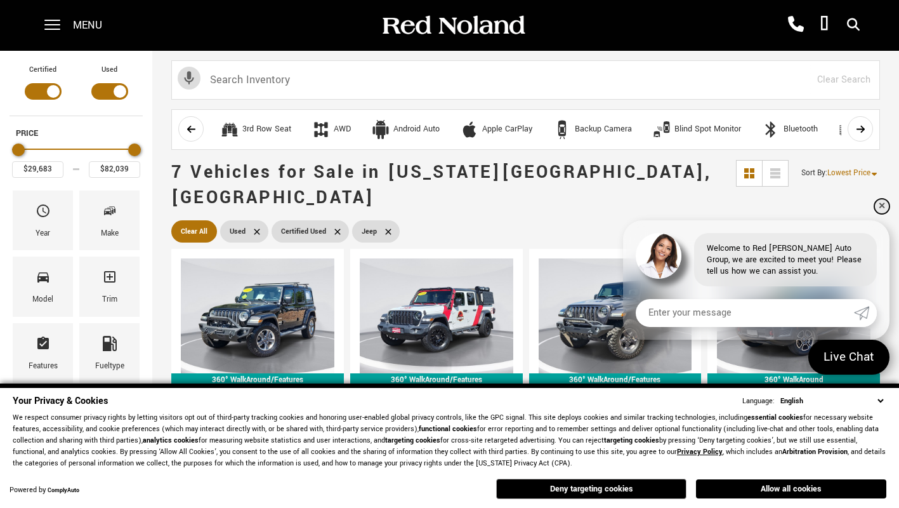
click at [878, 204] on link "✕" at bounding box center [881, 206] width 15 height 15
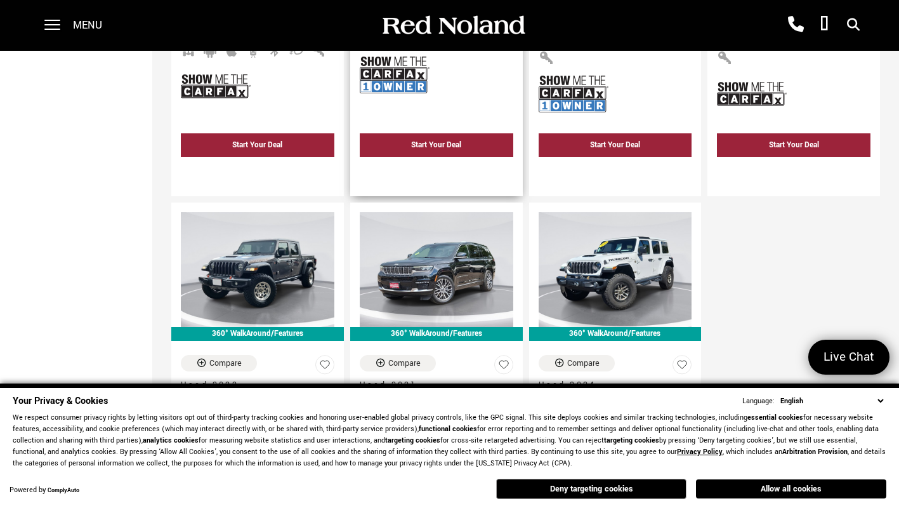
scroll to position [602, 0]
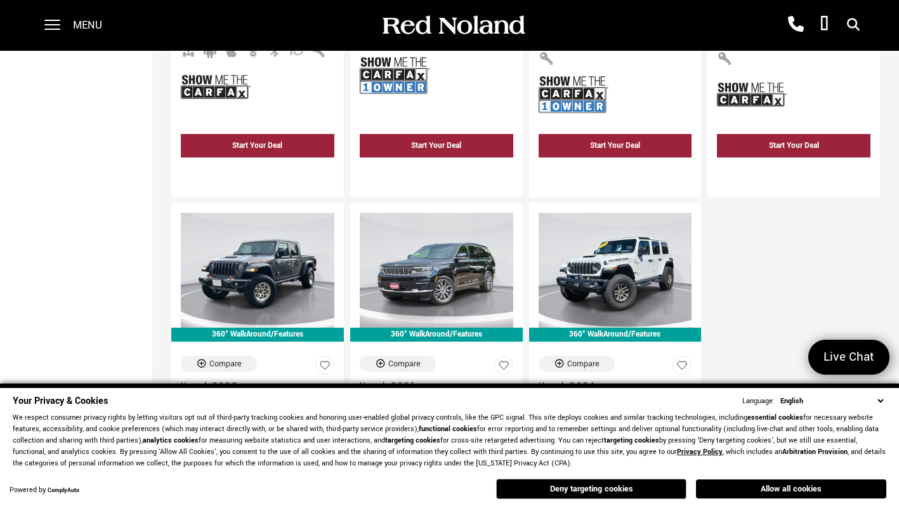
click at [877, 401] on select "English Spanish / Español English / [GEOGRAPHIC_DATA] Korean / 한국어 Vietnamese /…" at bounding box center [831, 401] width 109 height 12
click at [880, 405] on select "English Spanish / Español English / [GEOGRAPHIC_DATA] Korean / 한국어 Vietnamese /…" at bounding box center [831, 401] width 109 height 12
click at [659, 485] on button "Deny targeting cookies" at bounding box center [591, 488] width 190 height 20
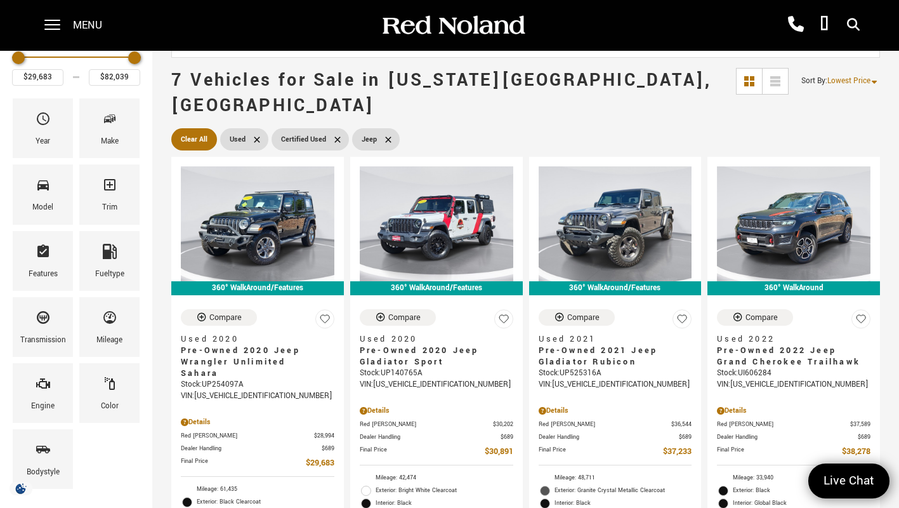
scroll to position [0, 0]
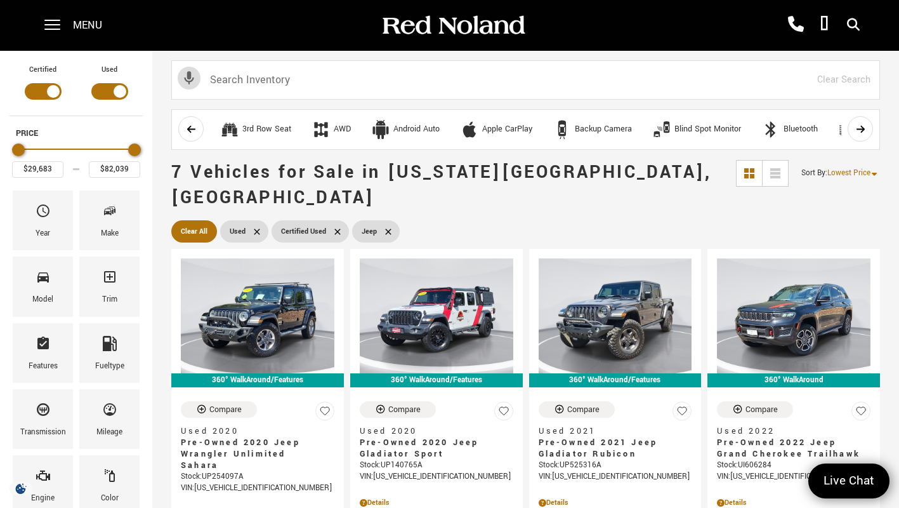
click at [196, 138] on button "scroll left" at bounding box center [190, 128] width 25 height 25
click at [194, 133] on button "scroll left" at bounding box center [190, 128] width 25 height 25
click at [332, 226] on icon at bounding box center [337, 231] width 10 height 10
click at [187, 223] on span "Clear All" at bounding box center [194, 231] width 27 height 16
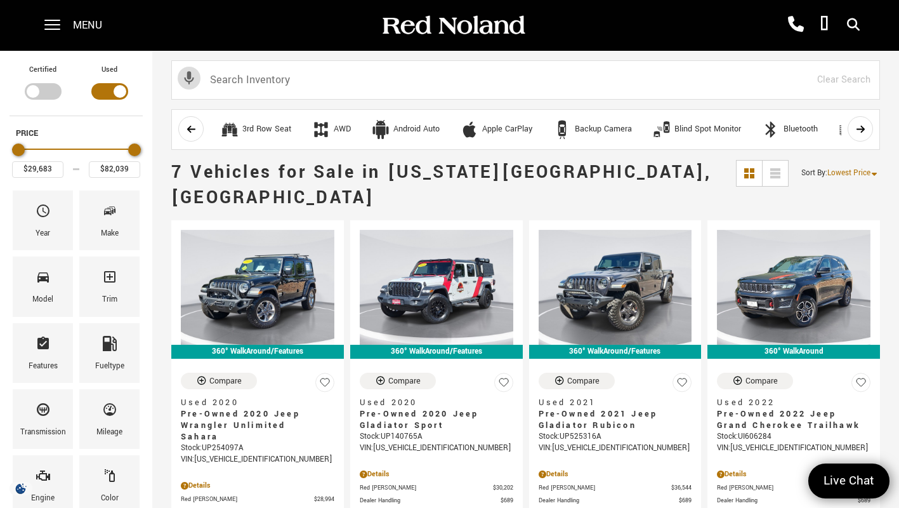
type input "$7,878"
type input "$166,622"
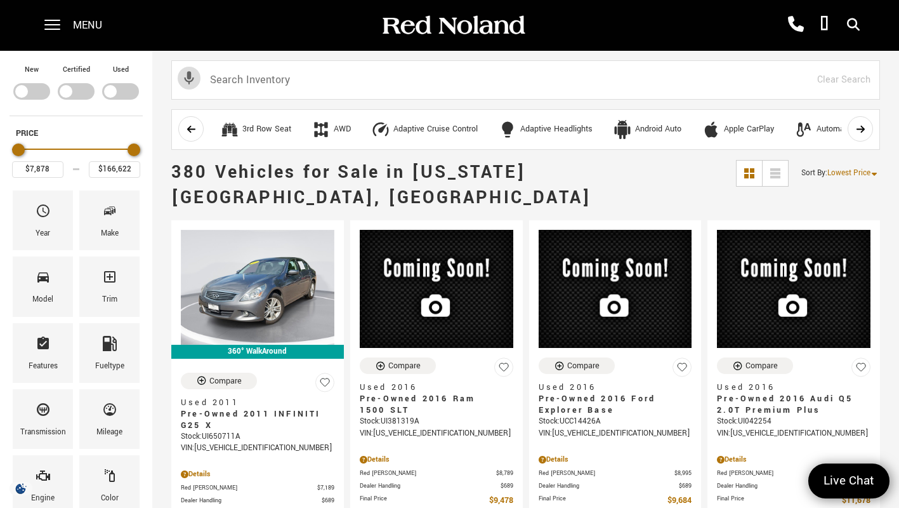
click at [154, 182] on div "380 Vehicles for Sale in [US_STATE][GEOGRAPHIC_DATA], [GEOGRAPHIC_DATA] Sort By…" at bounding box center [525, 185] width 747 height 63
click at [162, 170] on div "380 Vehicles for Sale in [US_STATE][GEOGRAPHIC_DATA], [GEOGRAPHIC_DATA] Sort By…" at bounding box center [525, 185] width 747 height 63
